Goal: Find specific page/section

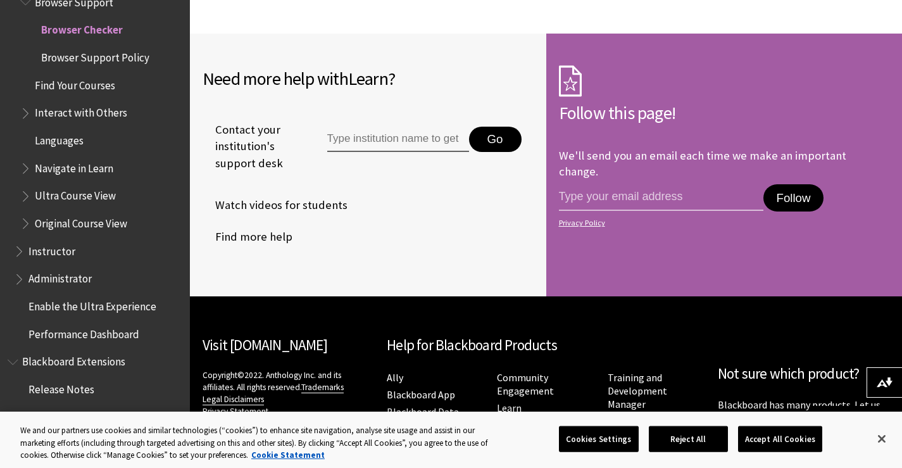
scroll to position [1273, 0]
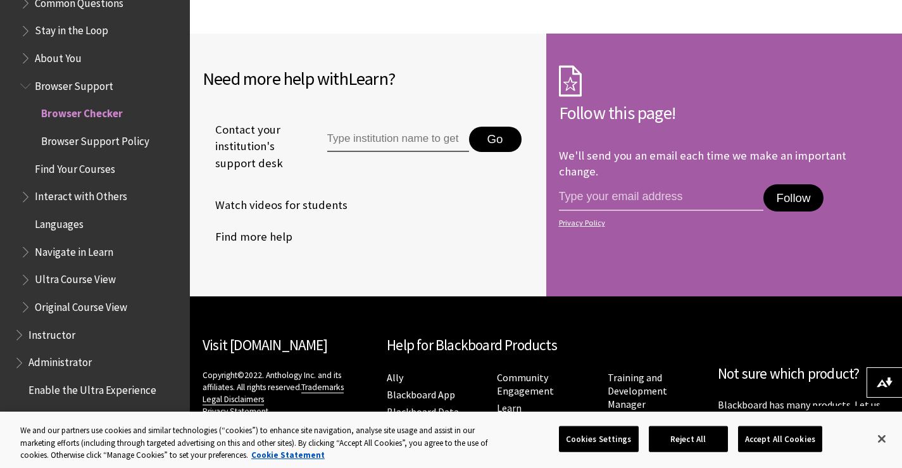
click at [28, 85] on span "Book outline for Blackboard Learn Help" at bounding box center [26, 83] width 13 height 16
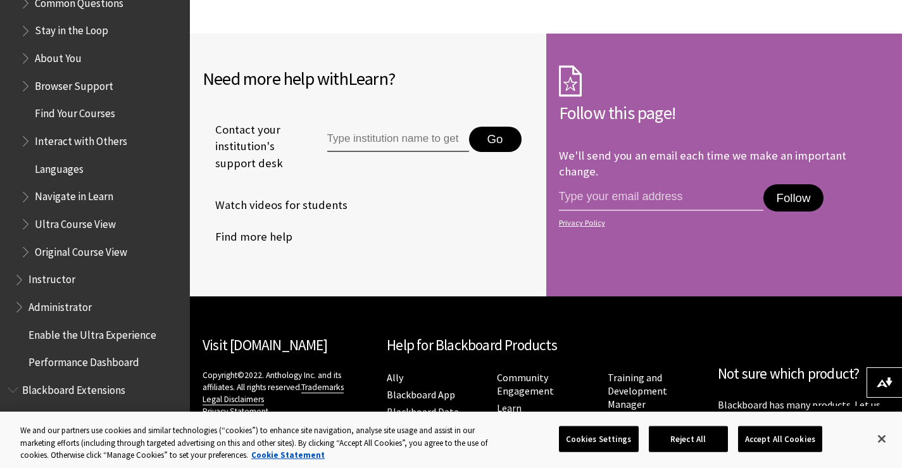
click at [21, 61] on span "Book outline for Blackboard Learn Help" at bounding box center [26, 55] width 13 height 16
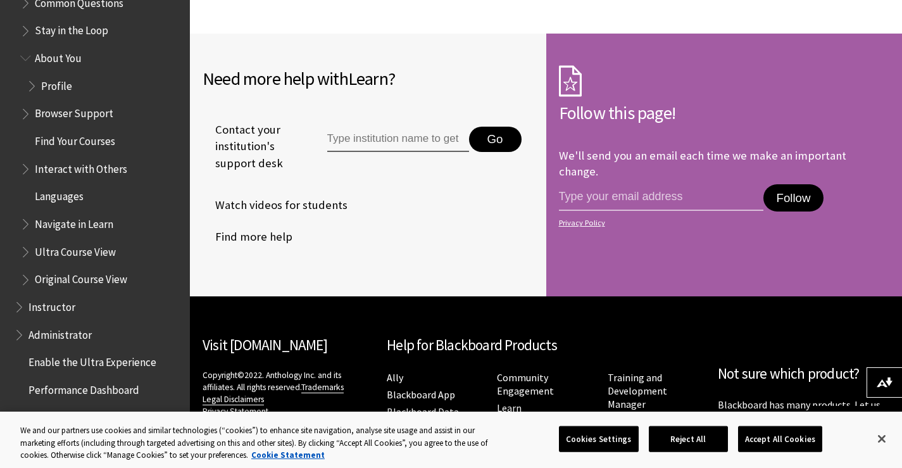
click at [49, 79] on span "Profile" at bounding box center [56, 83] width 31 height 17
